Goal: Task Accomplishment & Management: Manage account settings

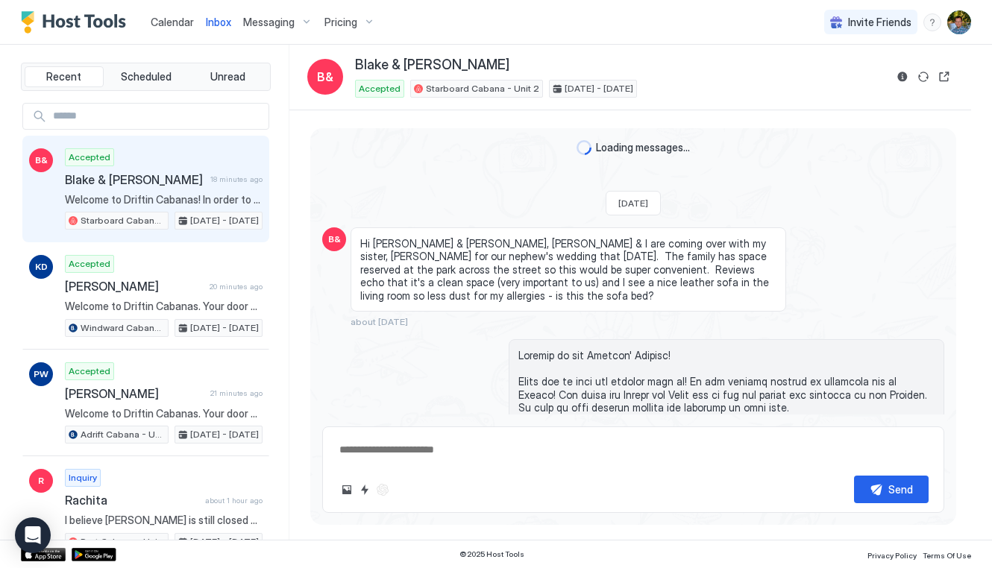
scroll to position [1698, 0]
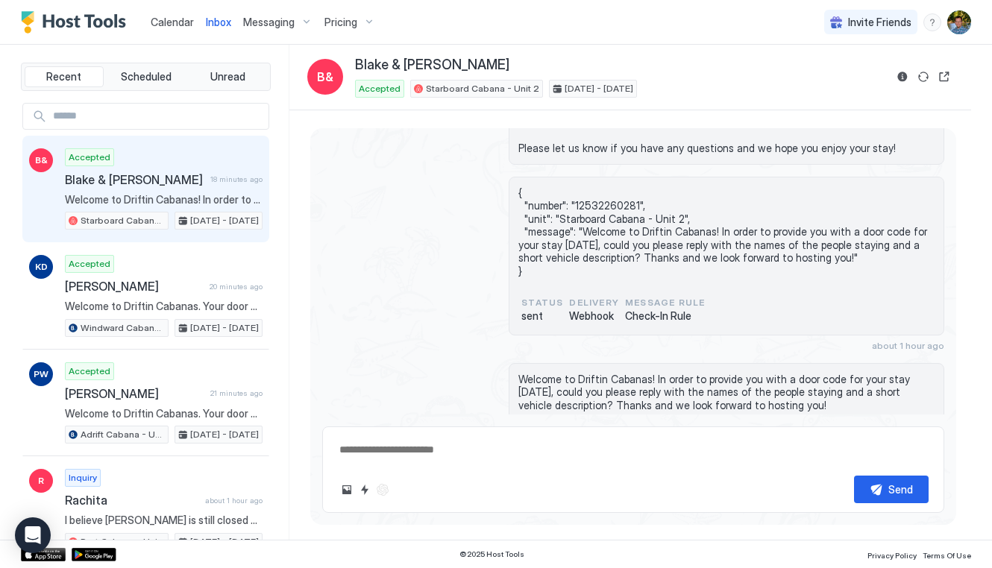
type textarea "*"
click at [76, 20] on img "Host Tools Logo" at bounding box center [77, 22] width 112 height 22
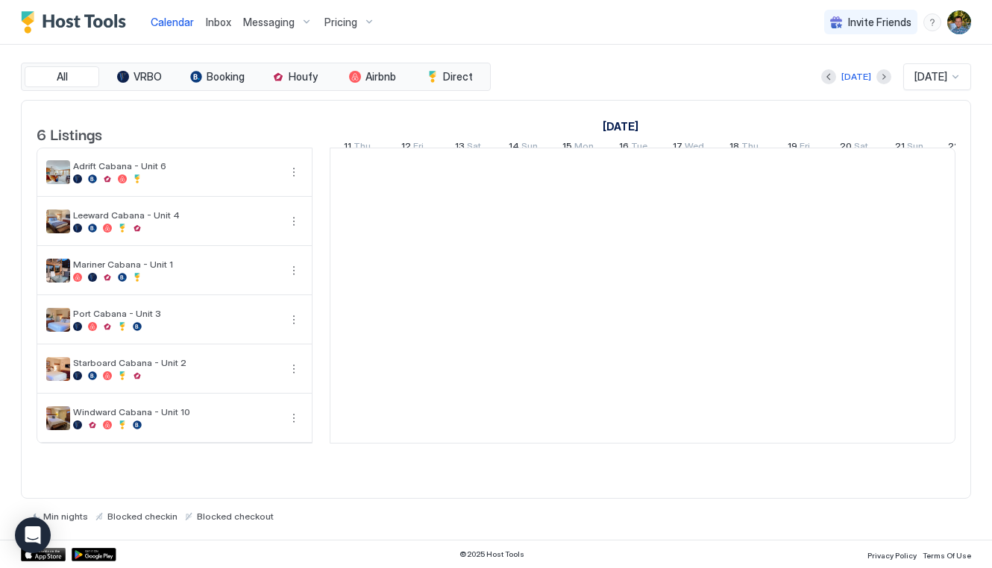
scroll to position [0, 828]
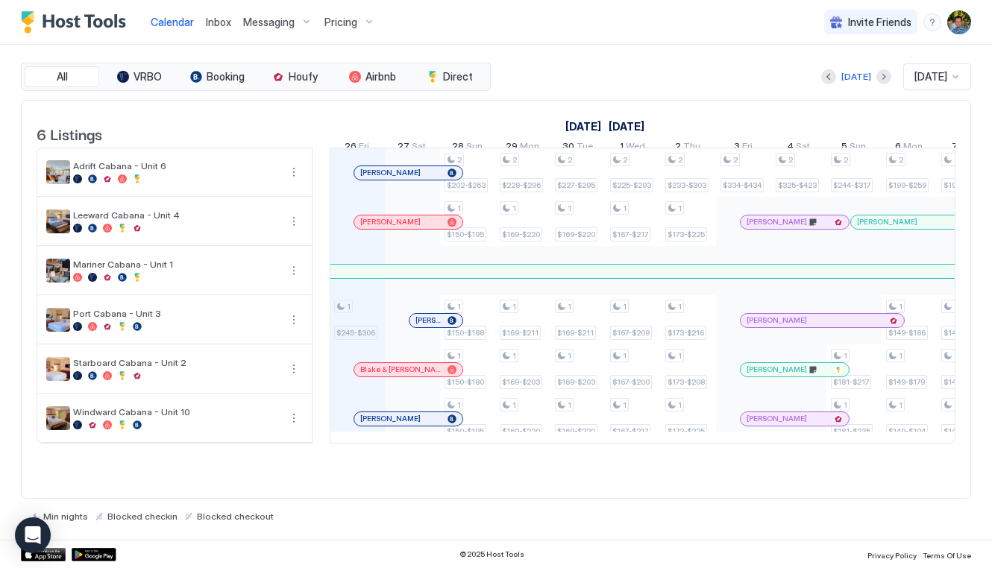
click at [544, 19] on div "Calendar Inbox Messaging Pricing Invite Friends DC" at bounding box center [496, 22] width 992 height 45
click at [79, 21] on img "Host Tools Logo" at bounding box center [77, 22] width 112 height 22
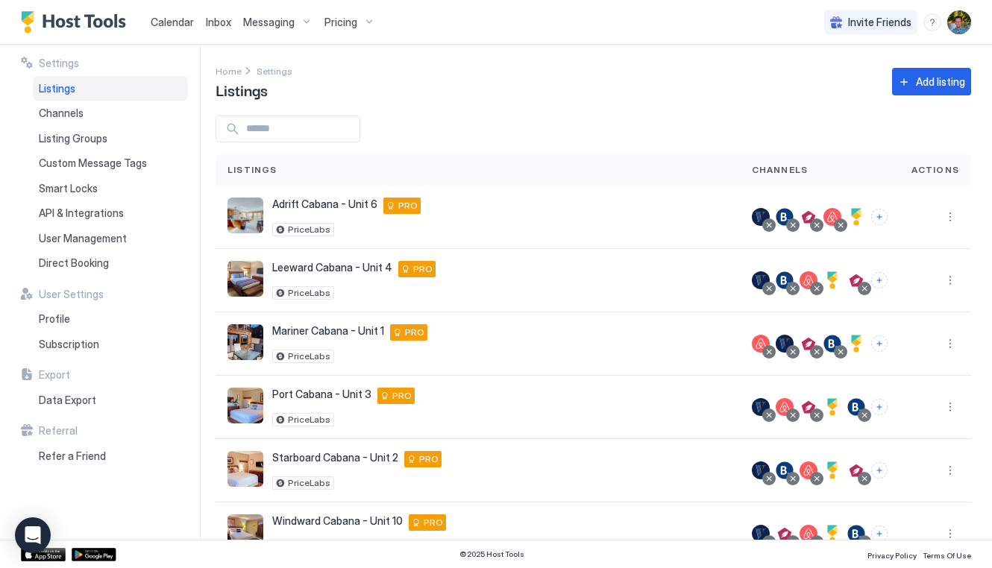
click at [70, 13] on img "Host Tools Logo" at bounding box center [77, 22] width 112 height 22
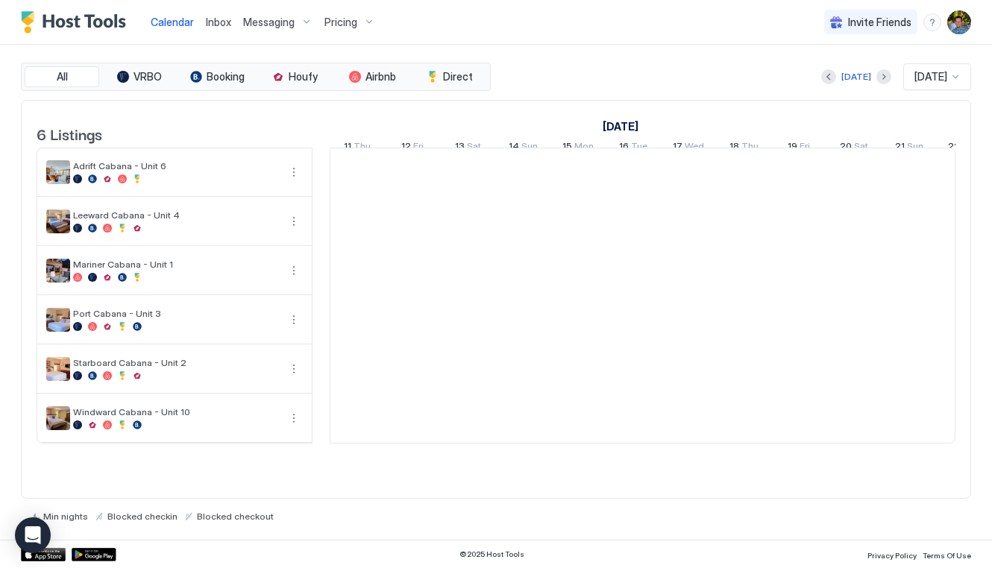
scroll to position [0, 828]
